Goal: Information Seeking & Learning: Find specific fact

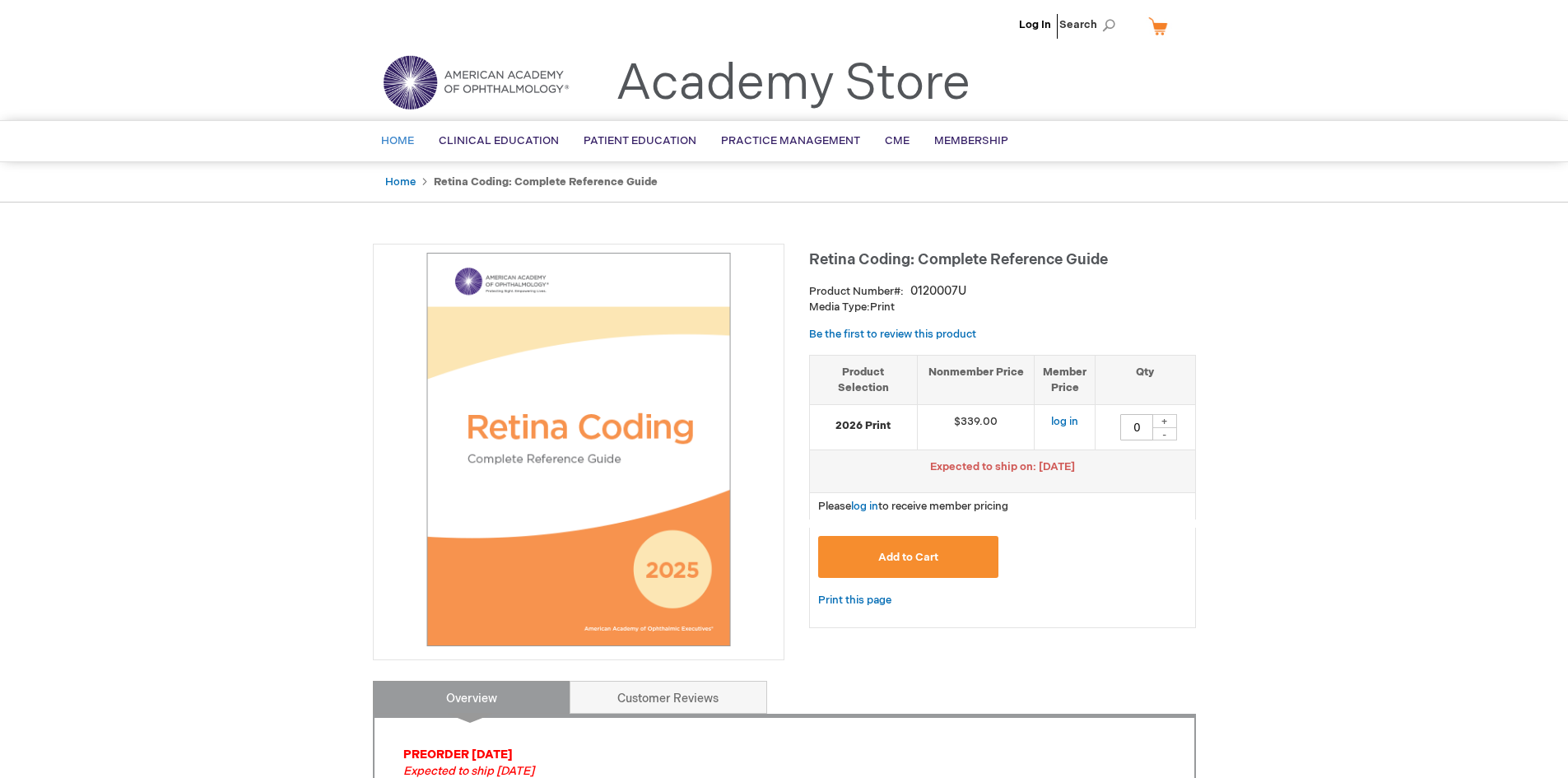
click at [411, 142] on span "Home" at bounding box center [397, 140] width 33 height 13
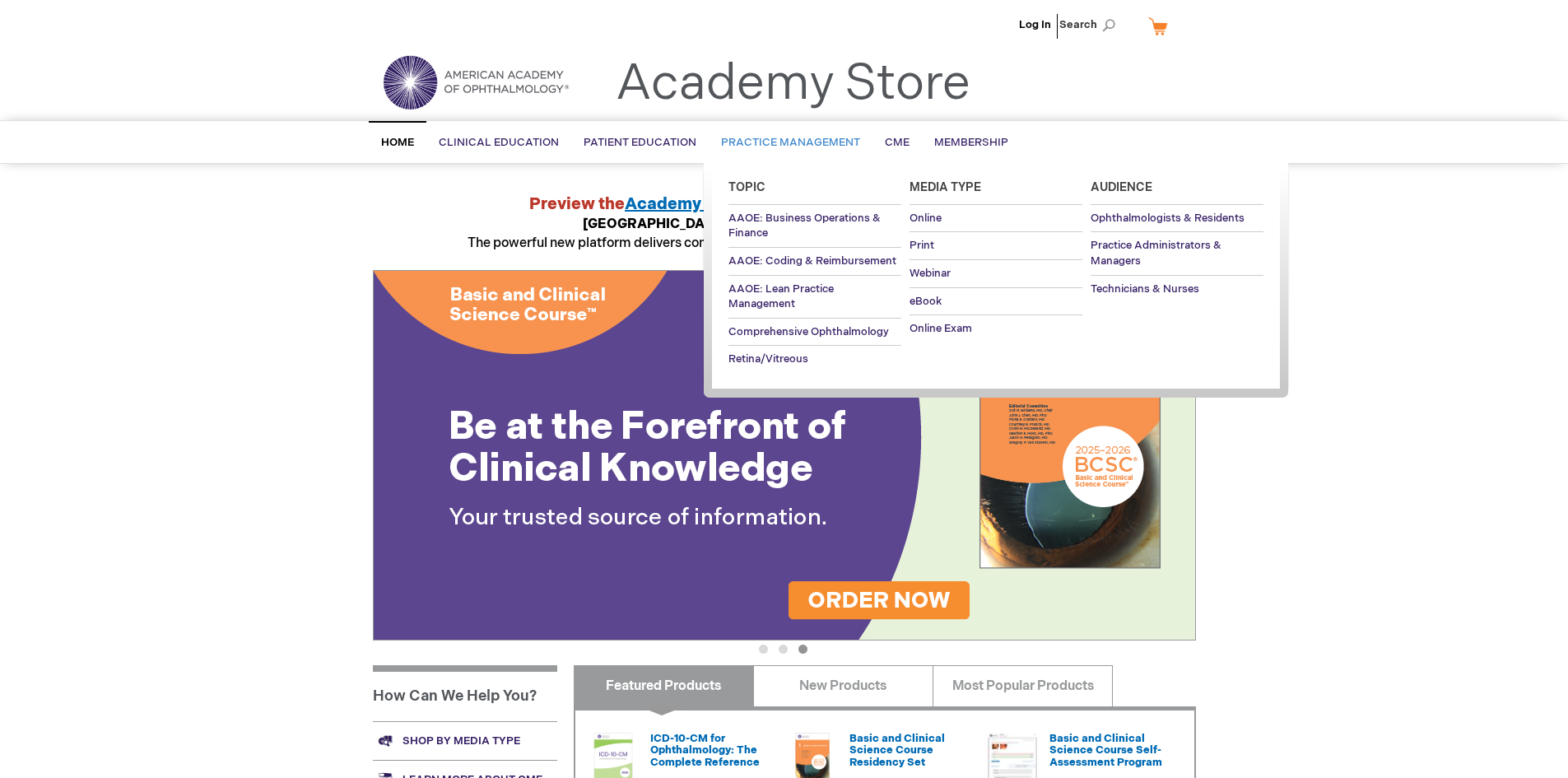
click at [764, 136] on span "Practice Management" at bounding box center [790, 142] width 139 height 13
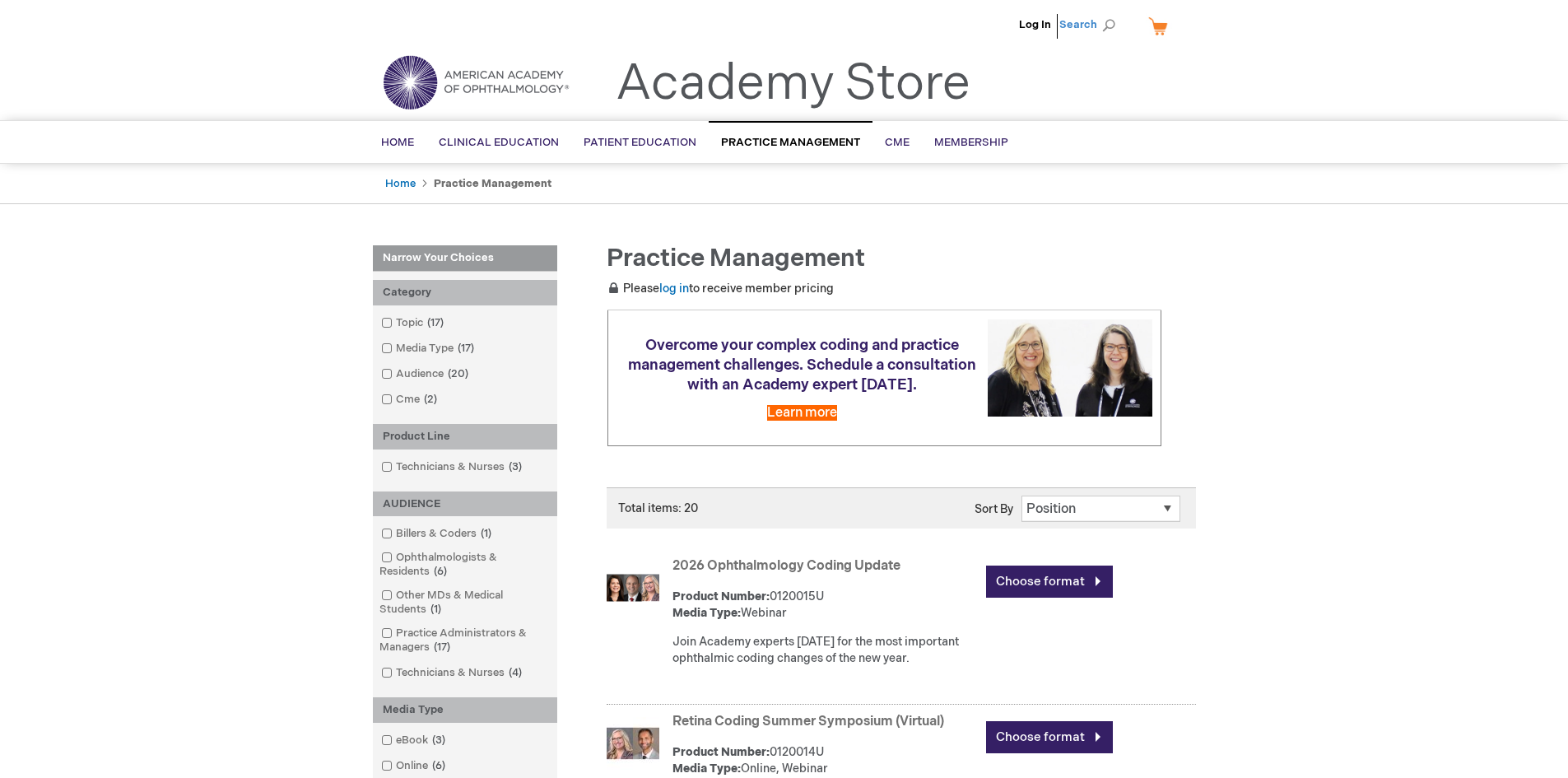
click at [1120, 20] on span "Search" at bounding box center [1091, 24] width 62 height 33
type input "Medicaid ABN"
click at [1102, 13] on button "Search" at bounding box center [1108, 25] width 13 height 26
click at [1116, 27] on span "Search" at bounding box center [1091, 24] width 62 height 33
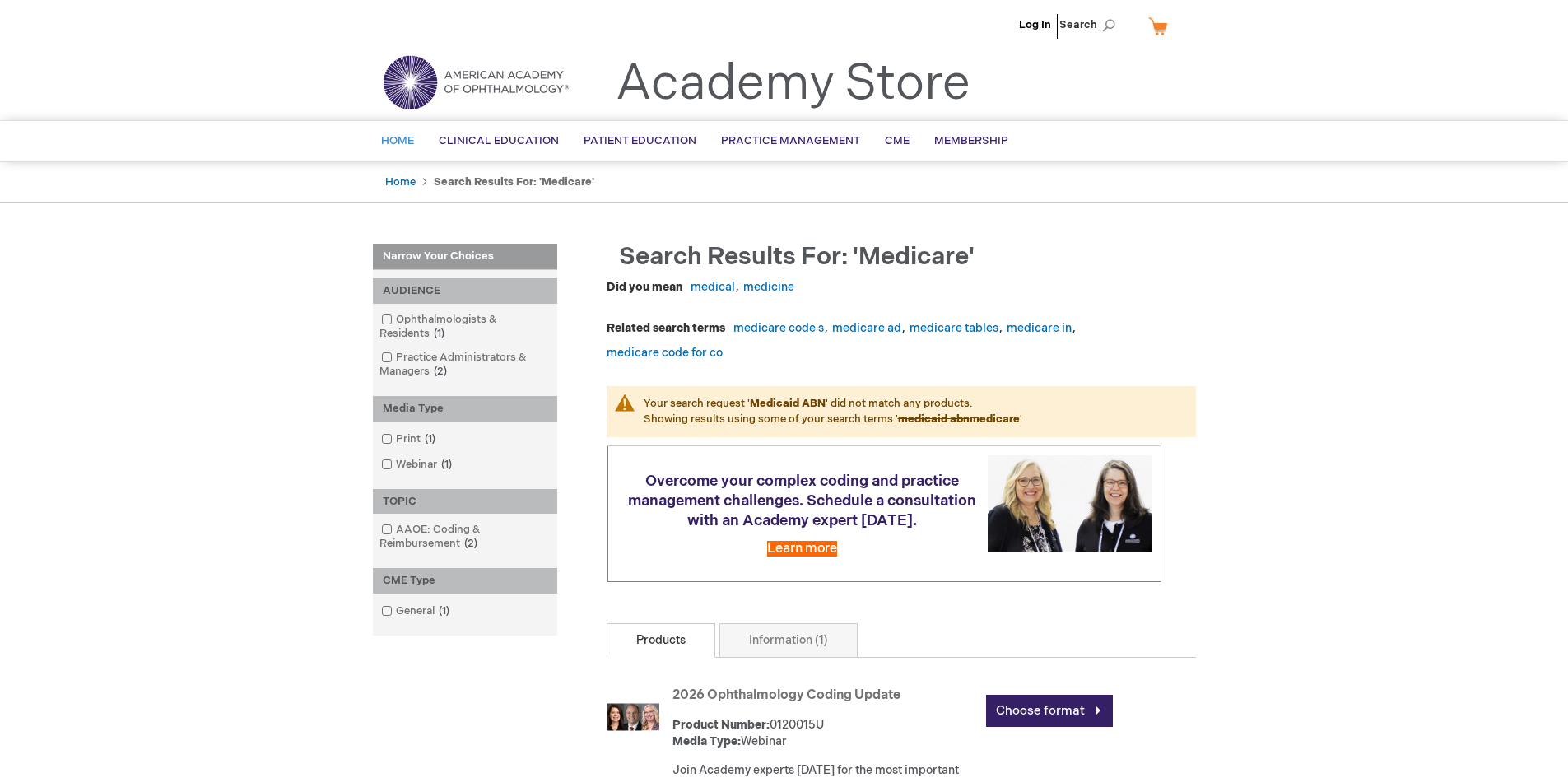
click at [389, 128] on link "Home" at bounding box center [397, 141] width 58 height 40
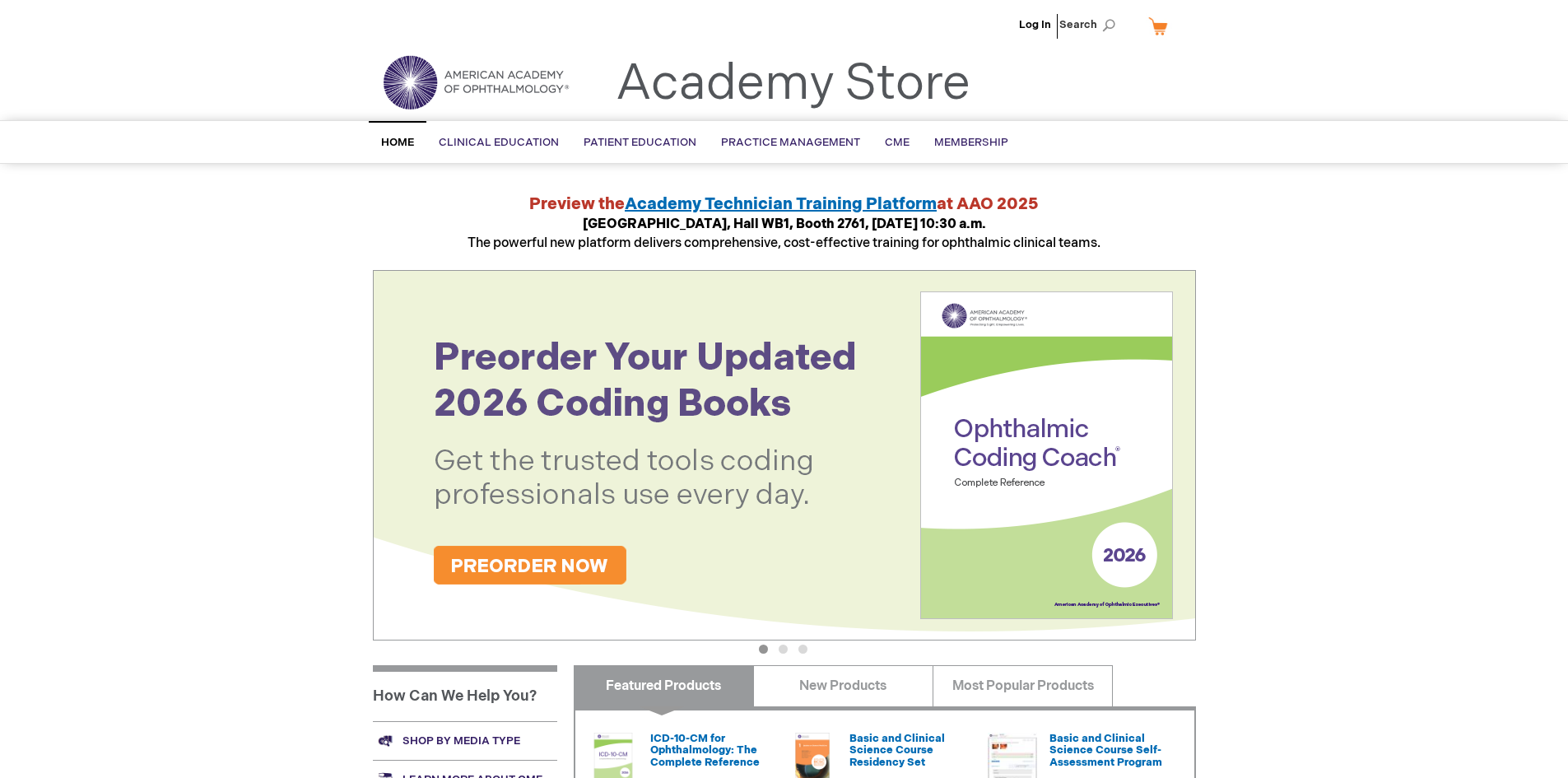
click at [417, 139] on link "Home" at bounding box center [397, 142] width 58 height 42
click at [1101, 24] on span "Search" at bounding box center [1091, 24] width 62 height 33
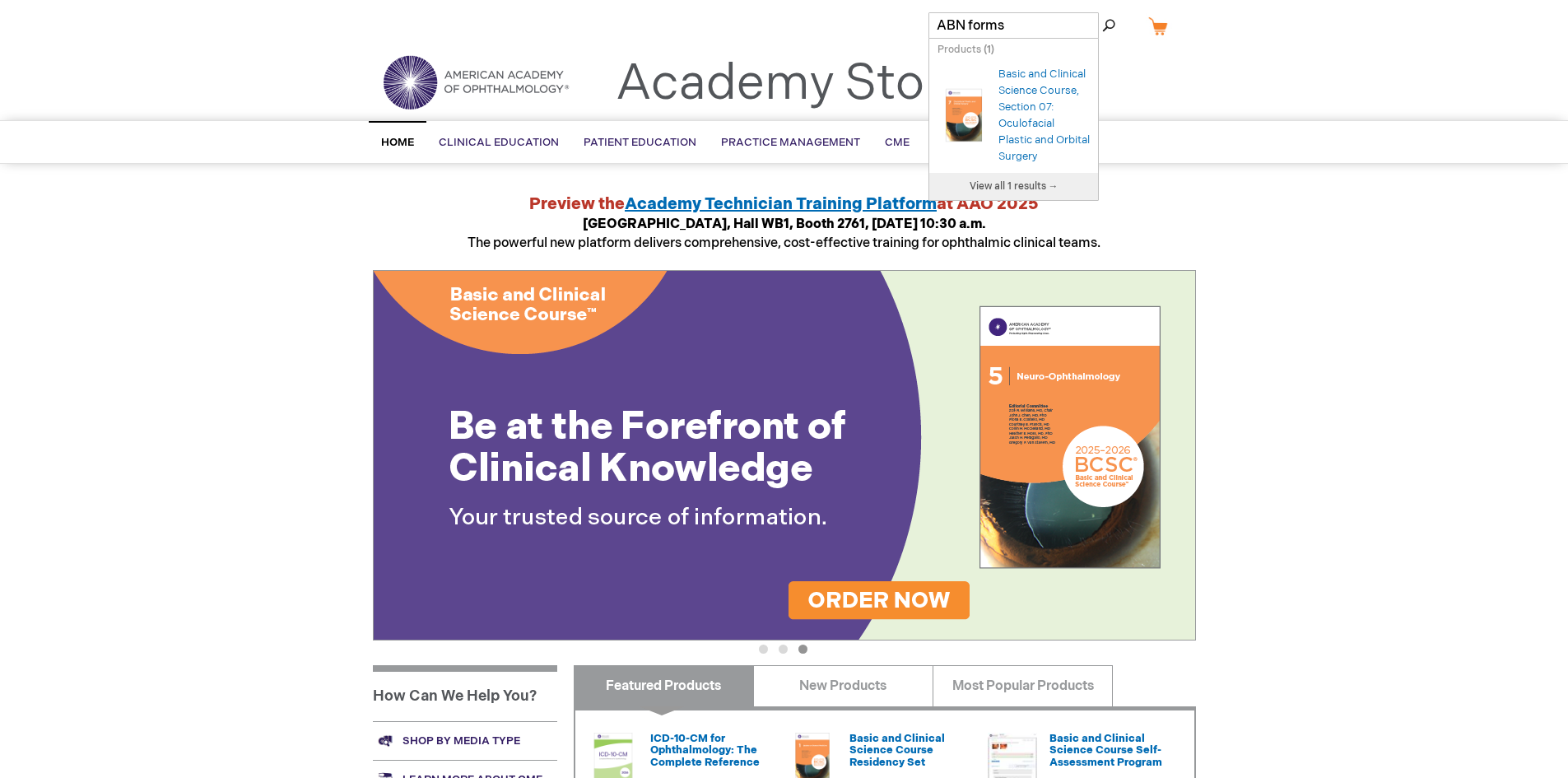
type input "ABN forms"
click at [1102, 13] on button "Search" at bounding box center [1108, 25] width 13 height 26
click at [1112, 22] on button "Search" at bounding box center [1108, 25] width 13 height 26
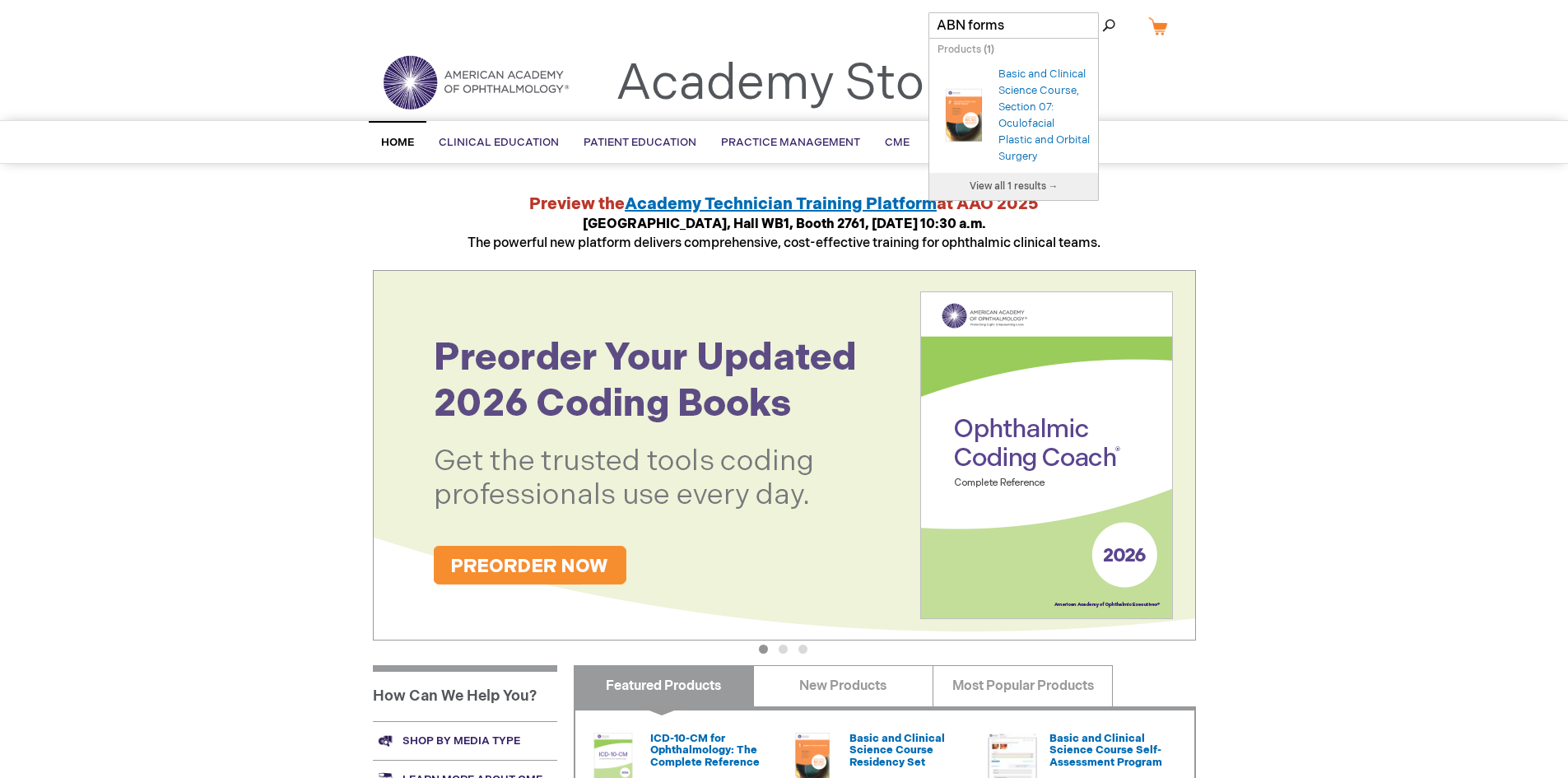
click at [1109, 24] on button "Search" at bounding box center [1108, 25] width 13 height 26
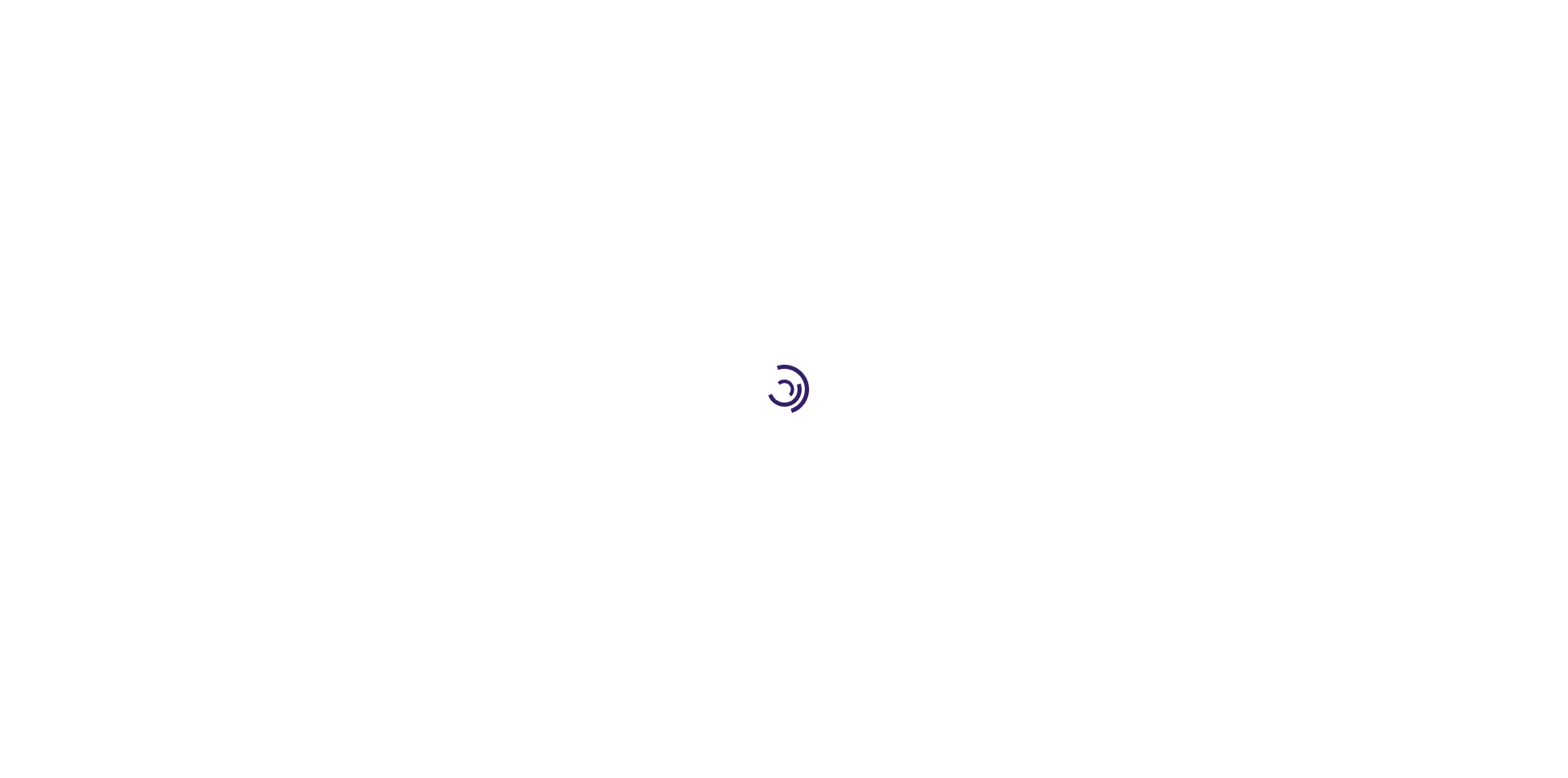
type input "0"
